Goal: Information Seeking & Learning: Check status

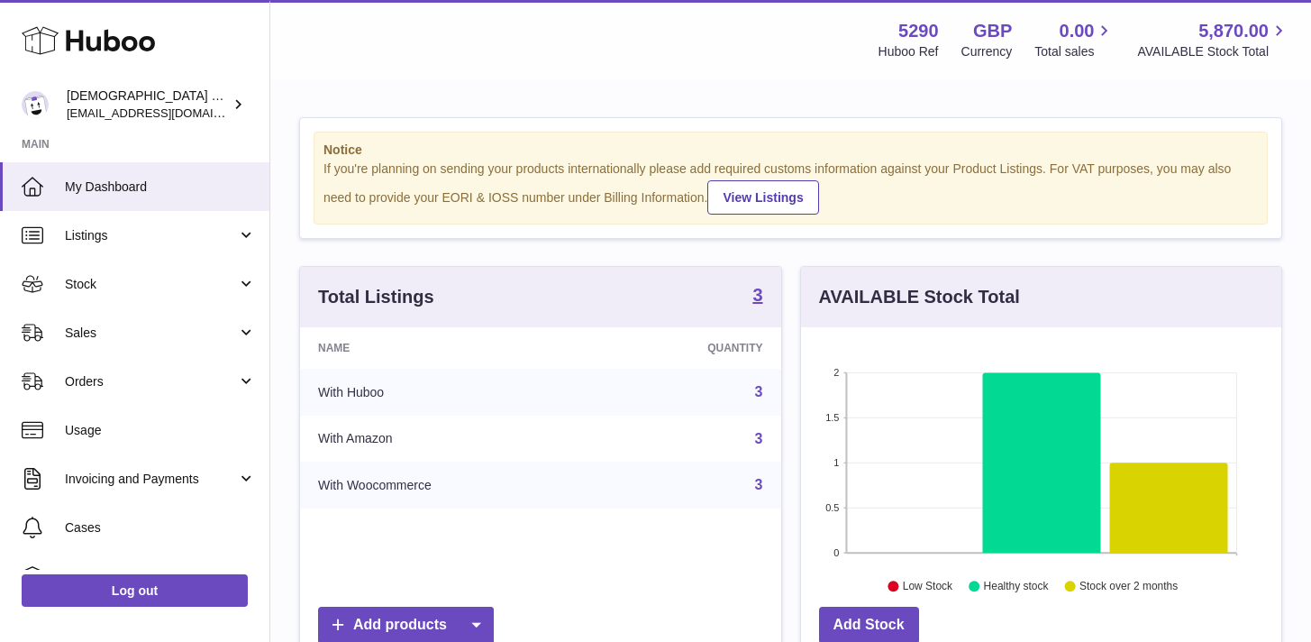
scroll to position [281, 480]
click at [121, 317] on link "Sales" at bounding box center [134, 332] width 269 height 49
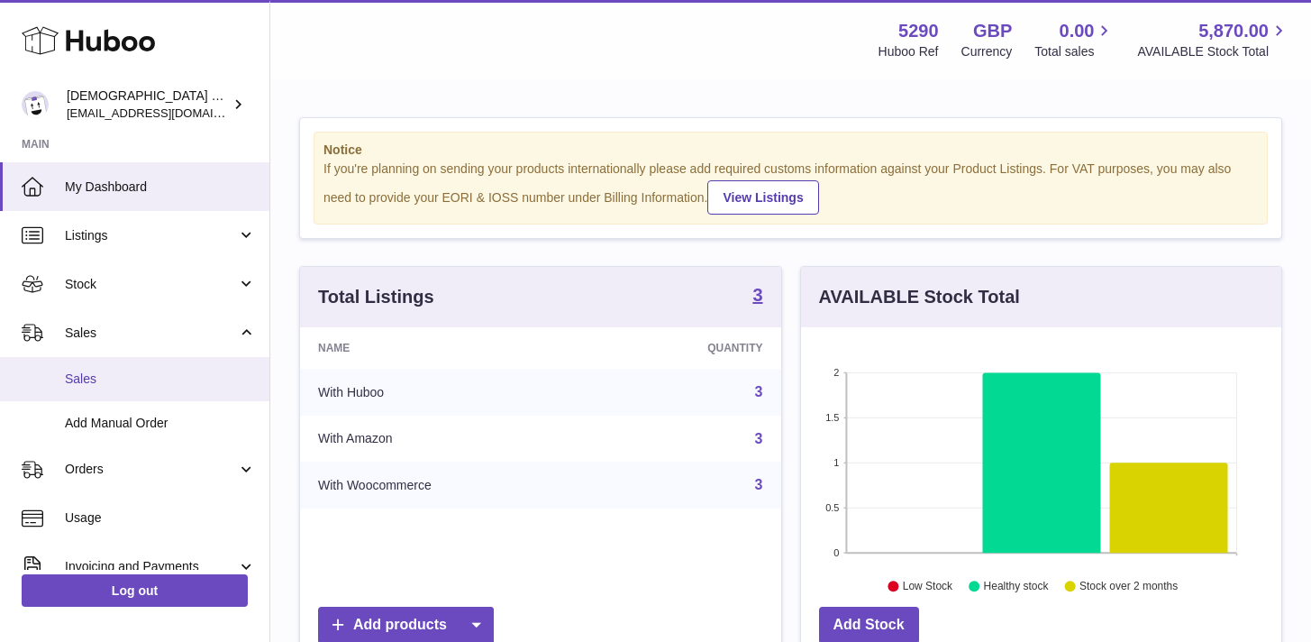
click at [178, 376] on span "Sales" at bounding box center [160, 378] width 191 height 17
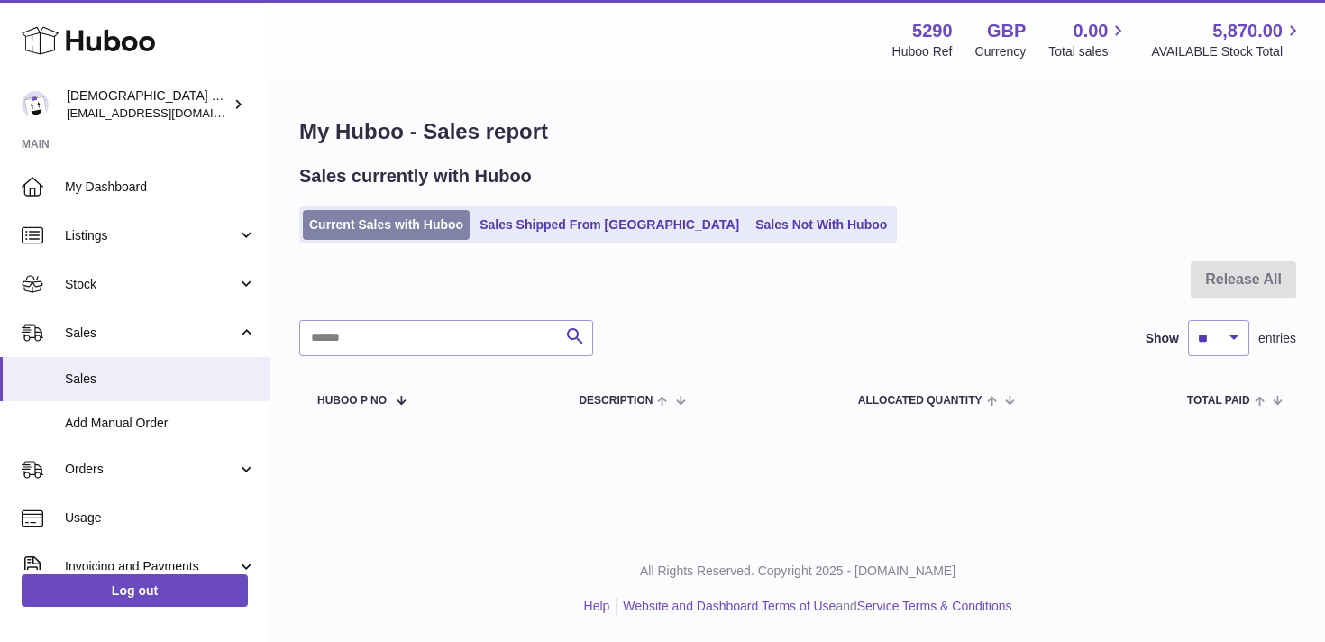
click at [372, 225] on link "Current Sales with Huboo" at bounding box center [386, 225] width 167 height 30
click at [1242, 282] on div at bounding box center [797, 290] width 997 height 59
click at [102, 395] on link "Sales" at bounding box center [134, 379] width 269 height 44
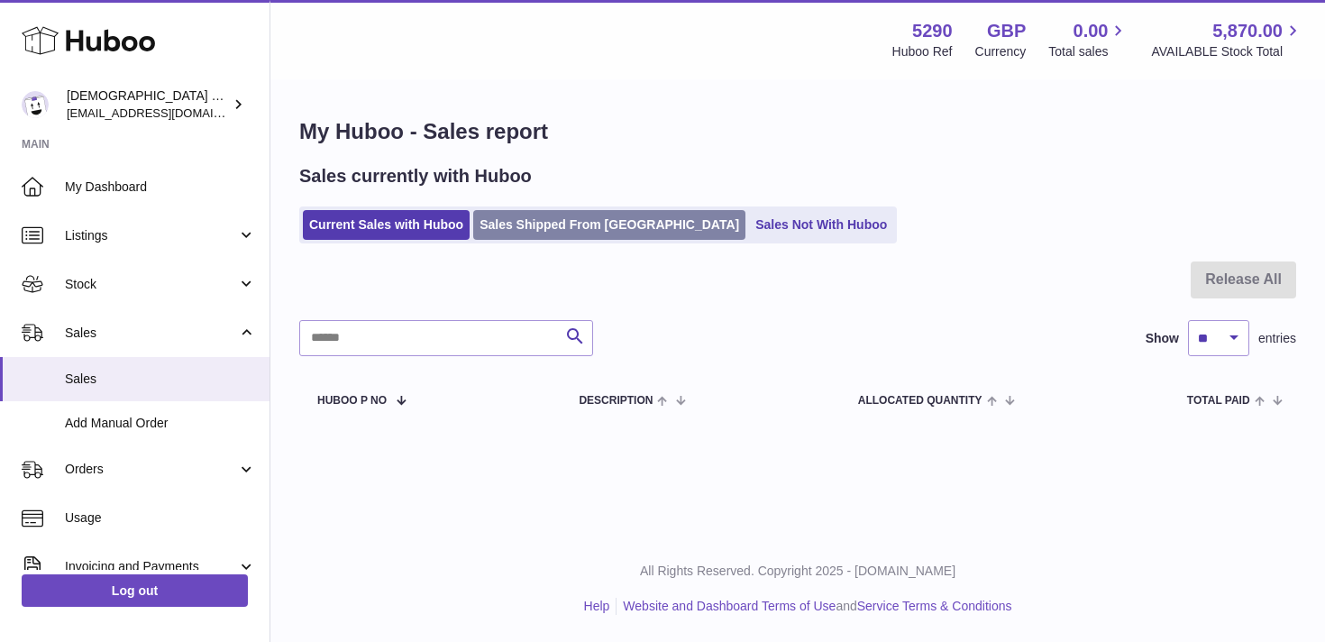
click at [577, 226] on link "Sales Shipped From [GEOGRAPHIC_DATA]" at bounding box center [609, 225] width 272 height 30
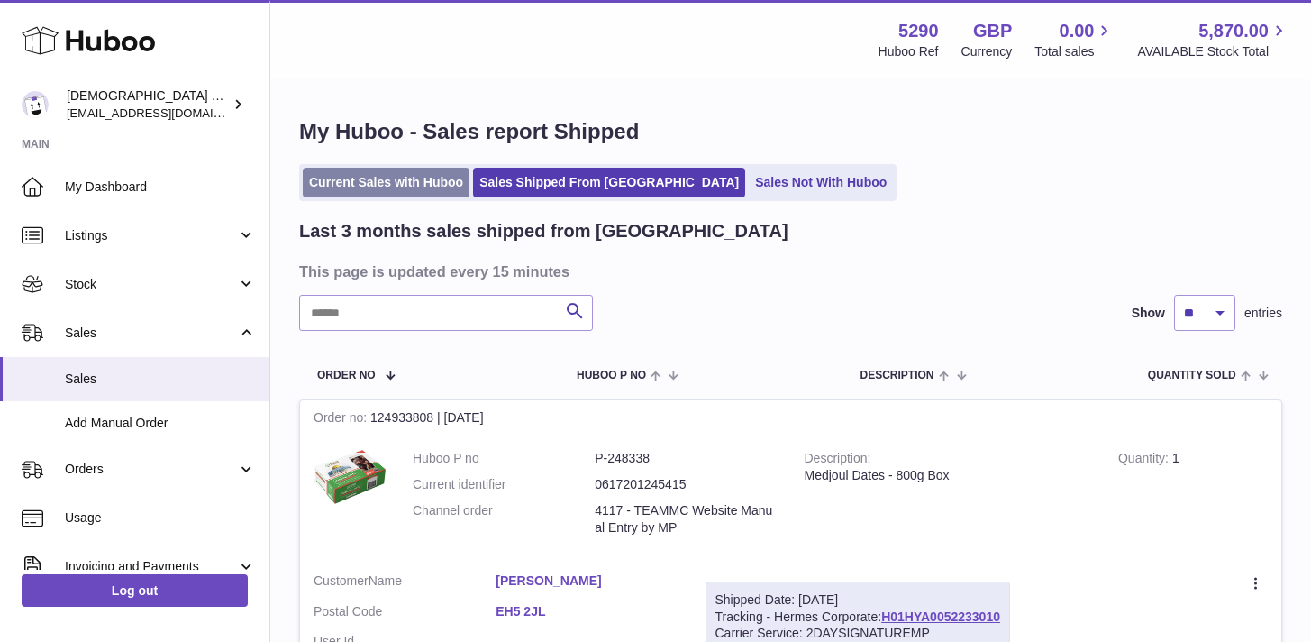
click at [406, 176] on link "Current Sales with Huboo" at bounding box center [386, 183] width 167 height 30
